Goal: Information Seeking & Learning: Learn about a topic

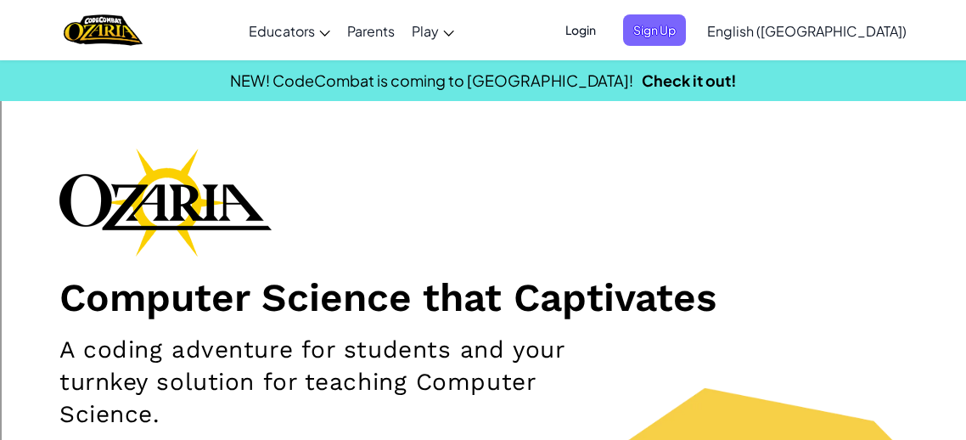
click at [606, 31] on span "Login" at bounding box center [580, 29] width 51 height 31
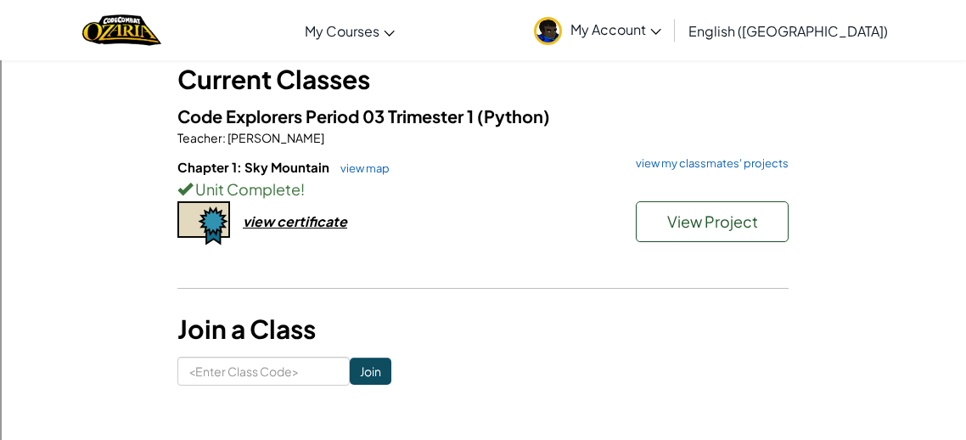
scroll to position [104, 0]
